Goal: Navigation & Orientation: Find specific page/section

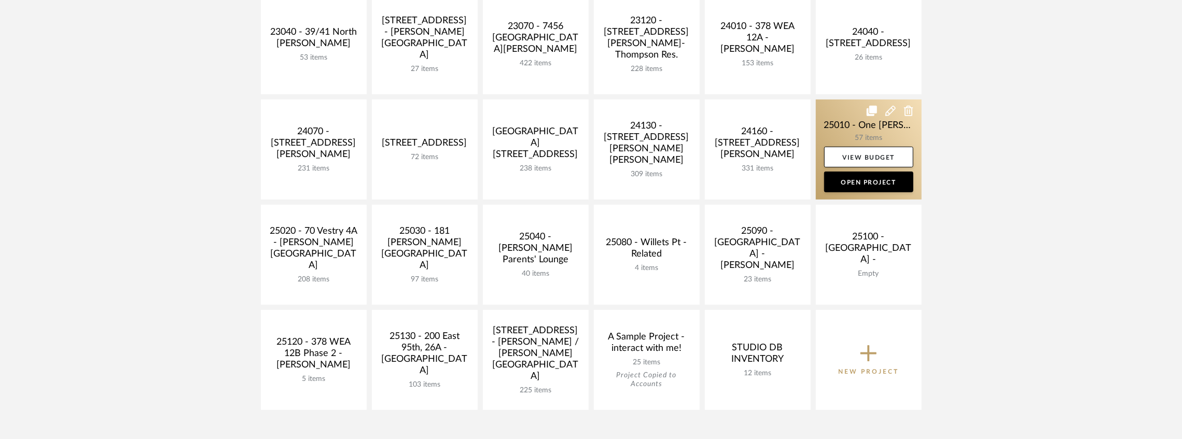
scroll to position [311, 0]
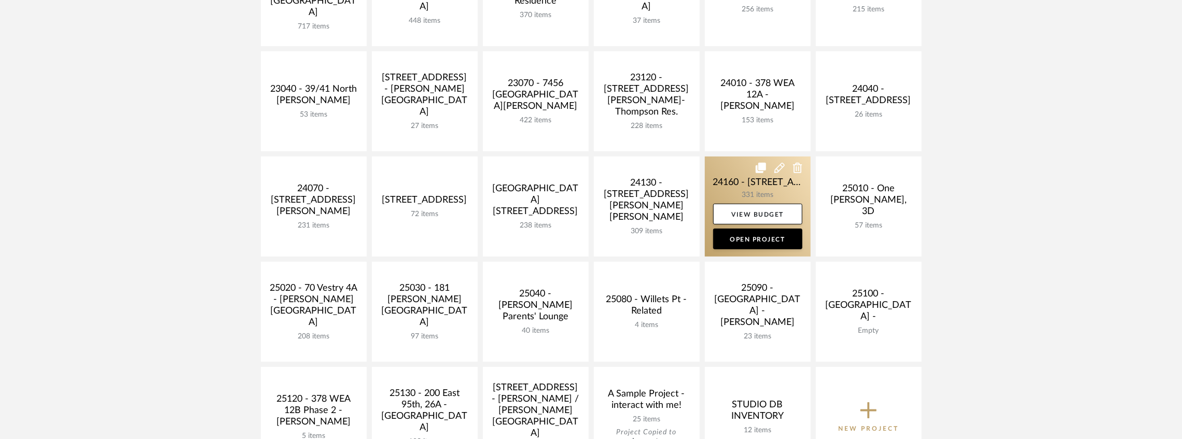
click at [733, 185] on link at bounding box center [758, 207] width 106 height 100
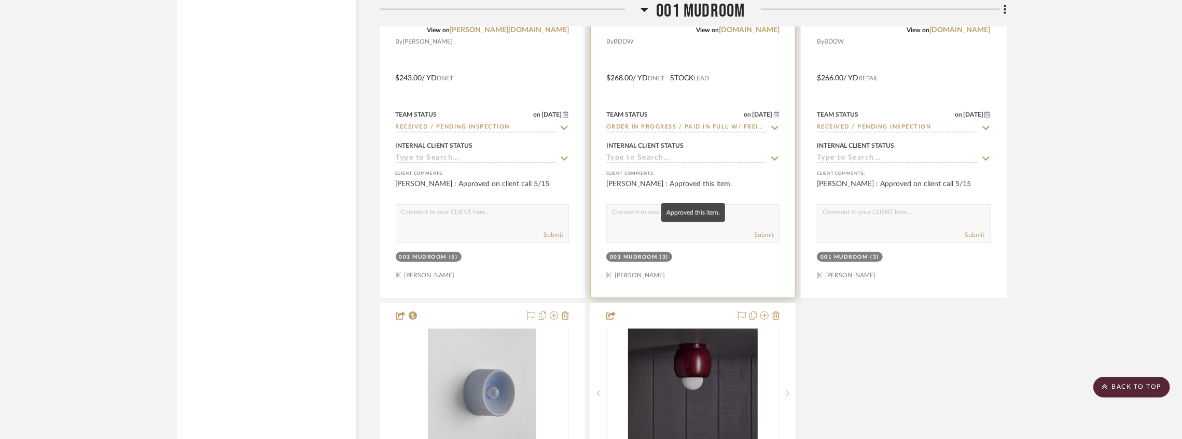
scroll to position [3907, 0]
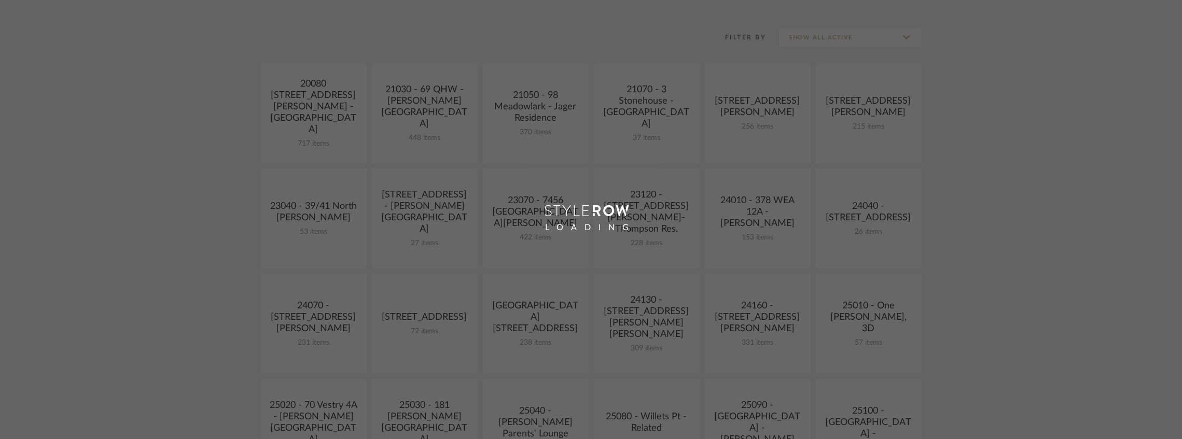
scroll to position [345, 0]
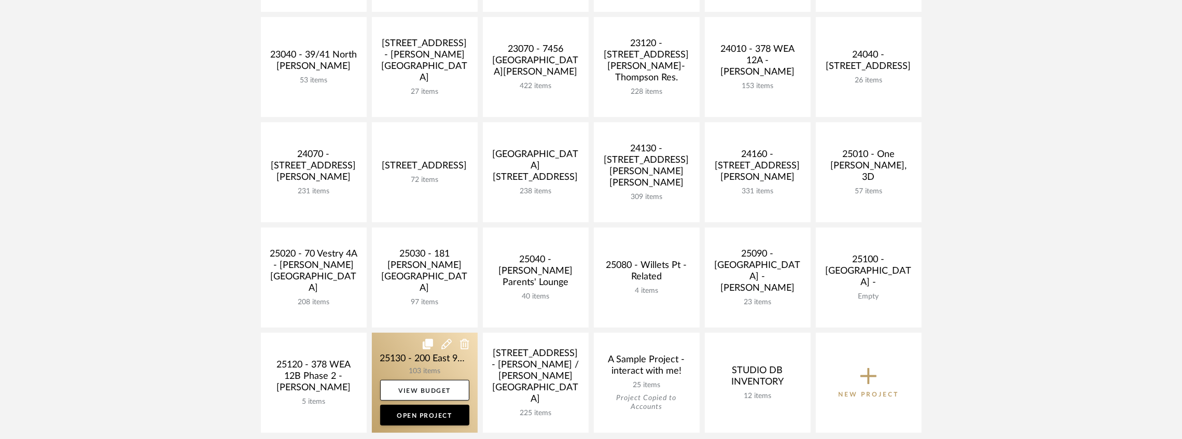
click at [425, 359] on link at bounding box center [425, 383] width 106 height 100
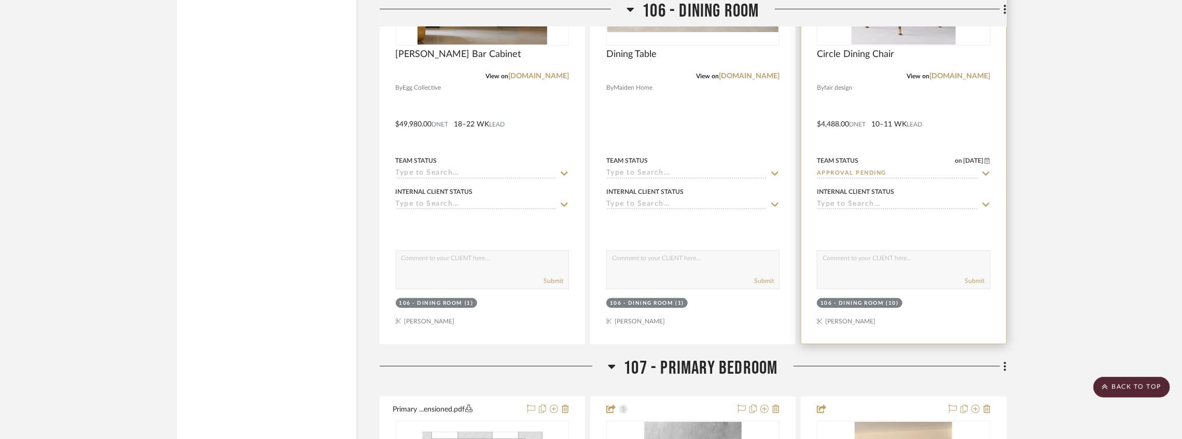
scroll to position [7538, 0]
